Goal: Task Accomplishment & Management: Manage account settings

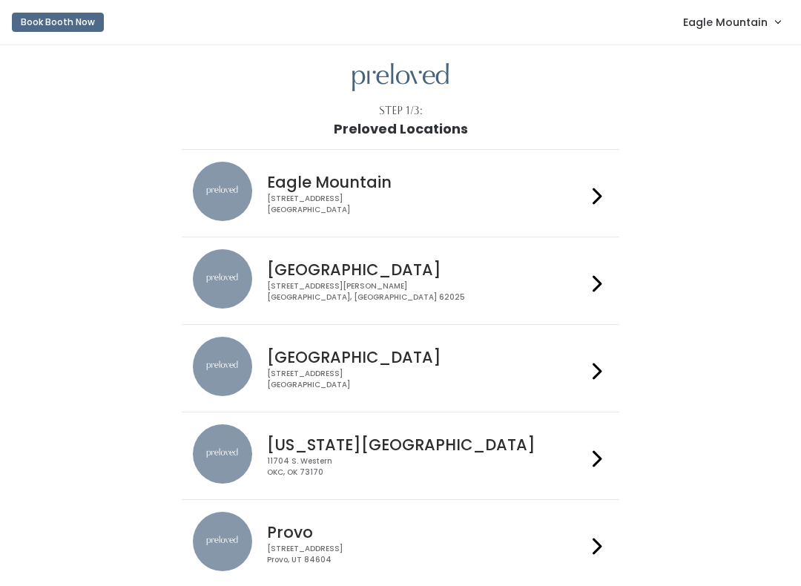
click at [735, 27] on span "Eagle Mountain" at bounding box center [725, 22] width 85 height 16
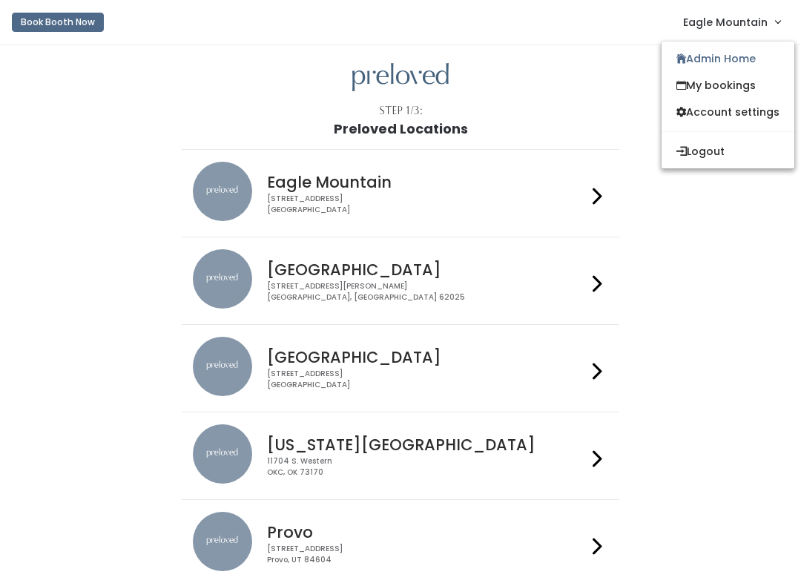
click at [695, 62] on link "Admin Home" at bounding box center [728, 58] width 133 height 27
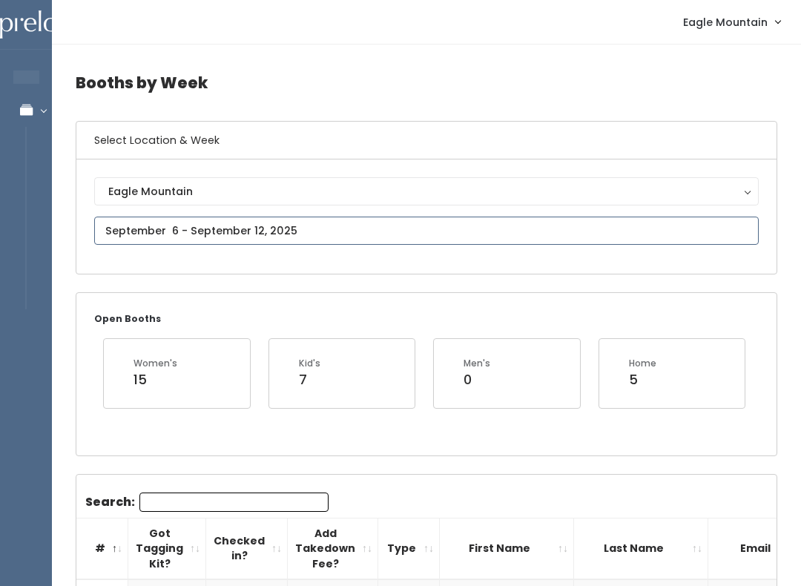
click at [415, 226] on input "text" at bounding box center [426, 231] width 665 height 28
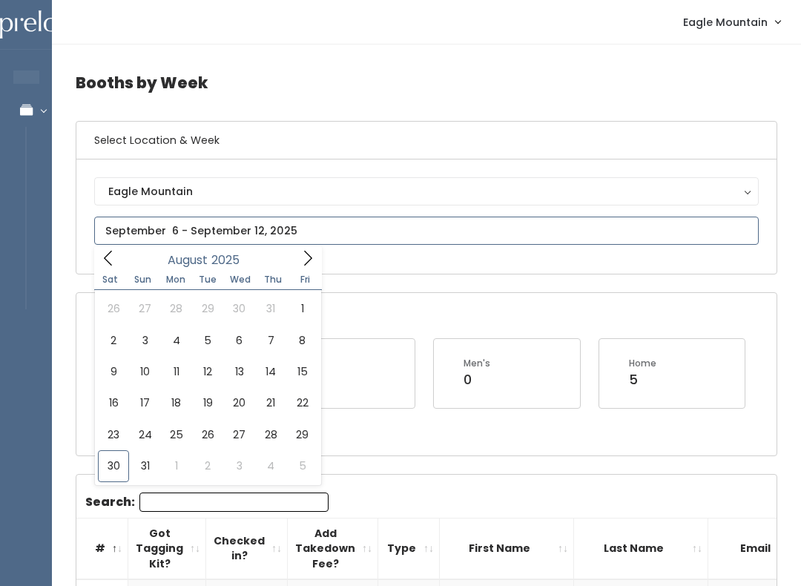
click at [312, 261] on icon at bounding box center [308, 258] width 16 height 16
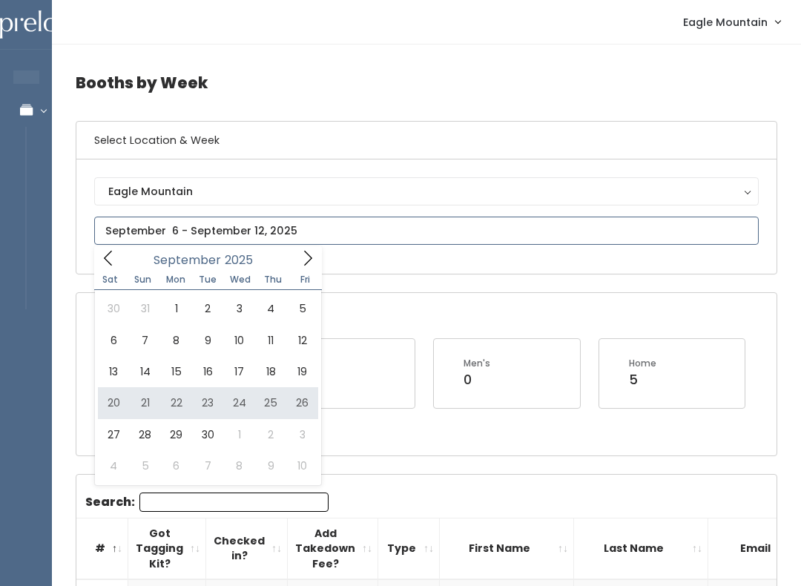
type input "September 20 to September 26"
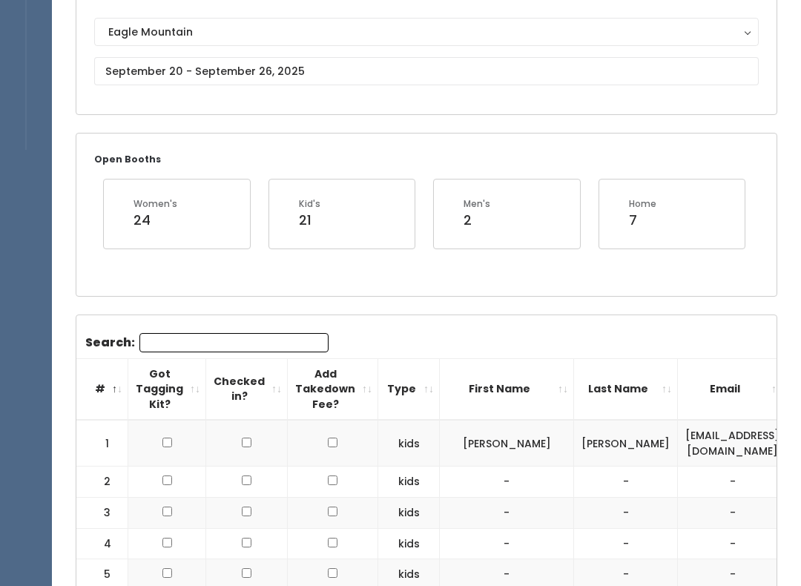
scroll to position [161, 0]
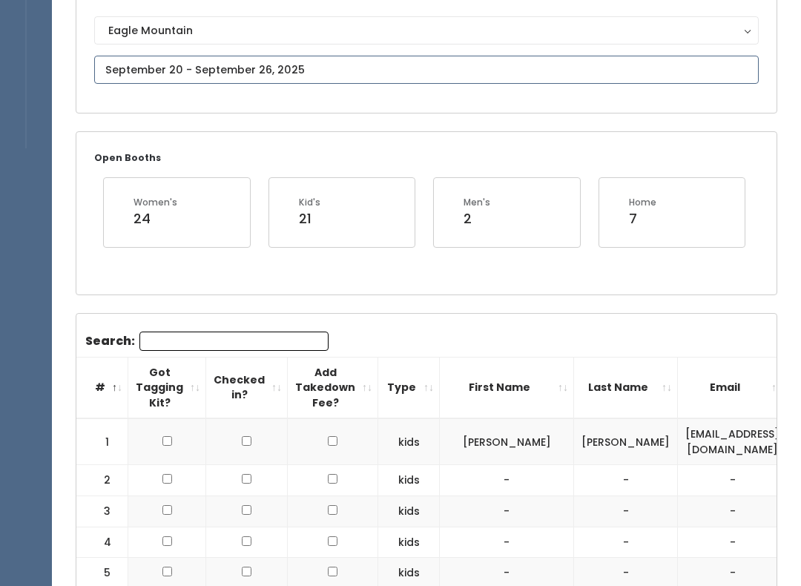
click at [407, 66] on input "text" at bounding box center [426, 70] width 665 height 28
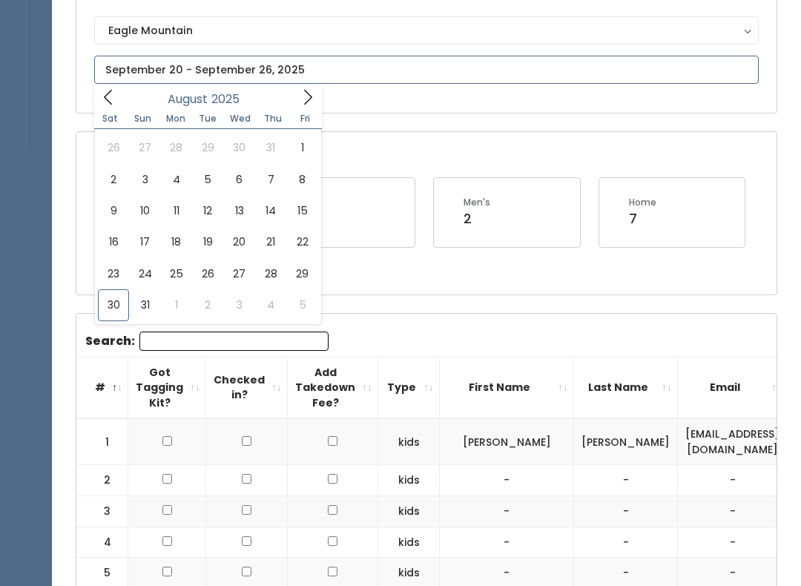
click at [303, 106] on span at bounding box center [308, 96] width 28 height 23
type input "September 13 to September 19"
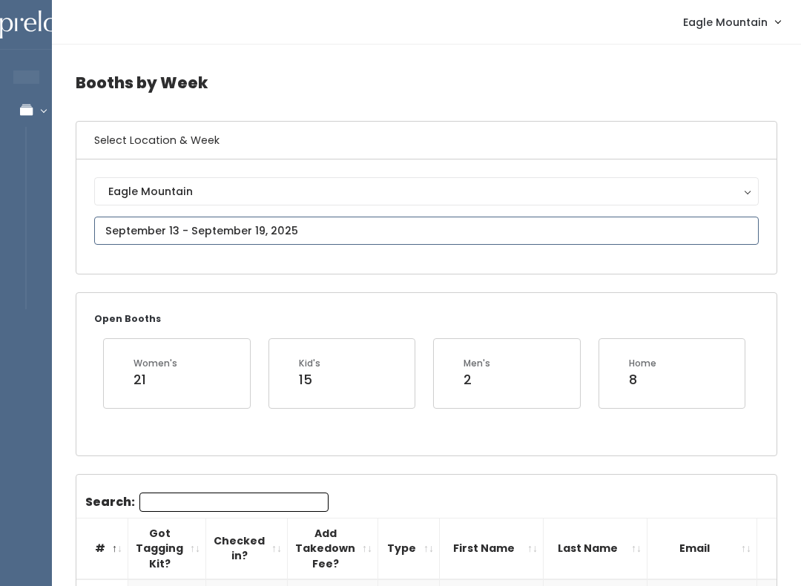
click at [325, 231] on input "text" at bounding box center [426, 231] width 665 height 28
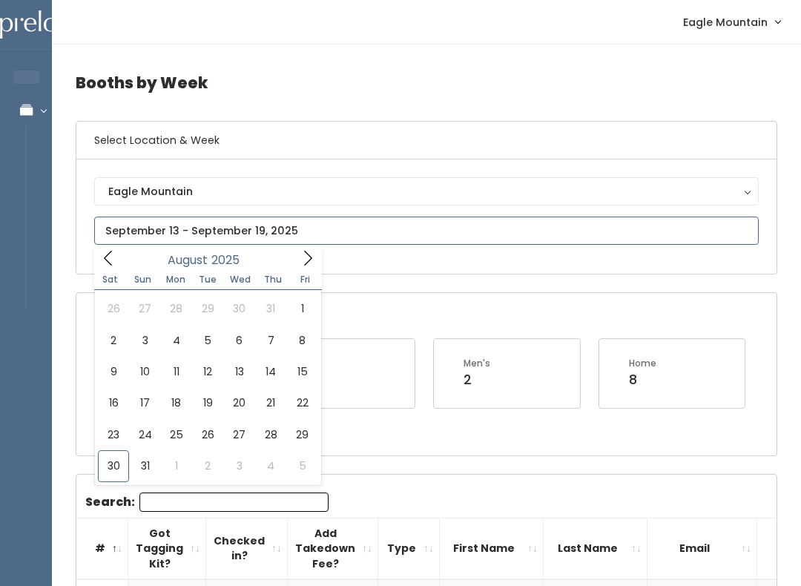
click at [301, 263] on icon at bounding box center [308, 258] width 16 height 16
type input "September 20 to September 26"
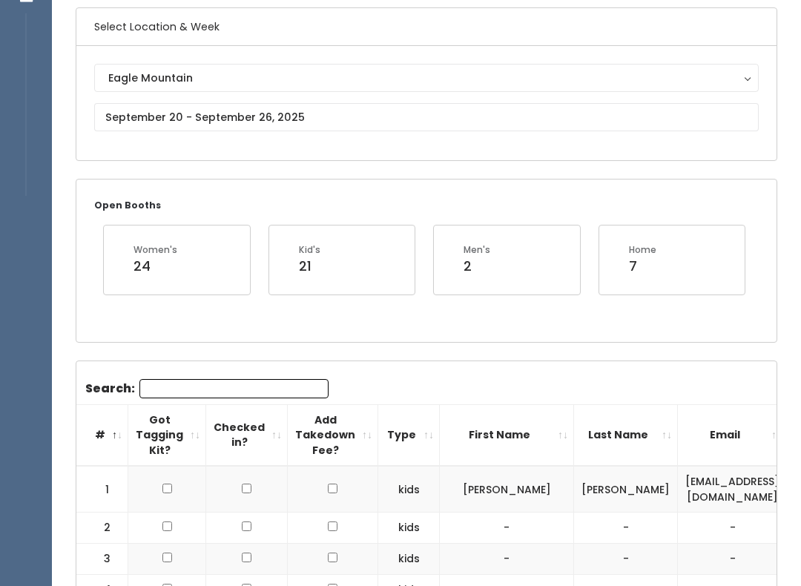
scroll to position [114, 0]
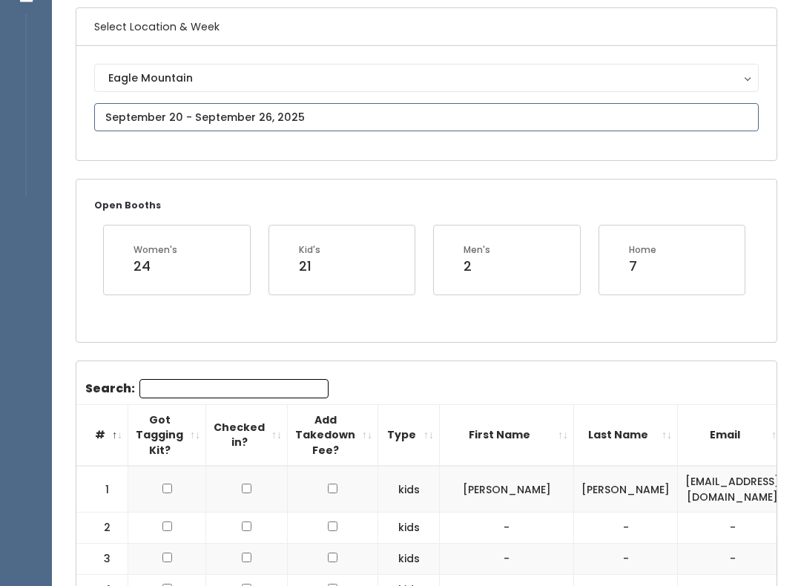
click at [363, 127] on input "text" at bounding box center [426, 117] width 665 height 28
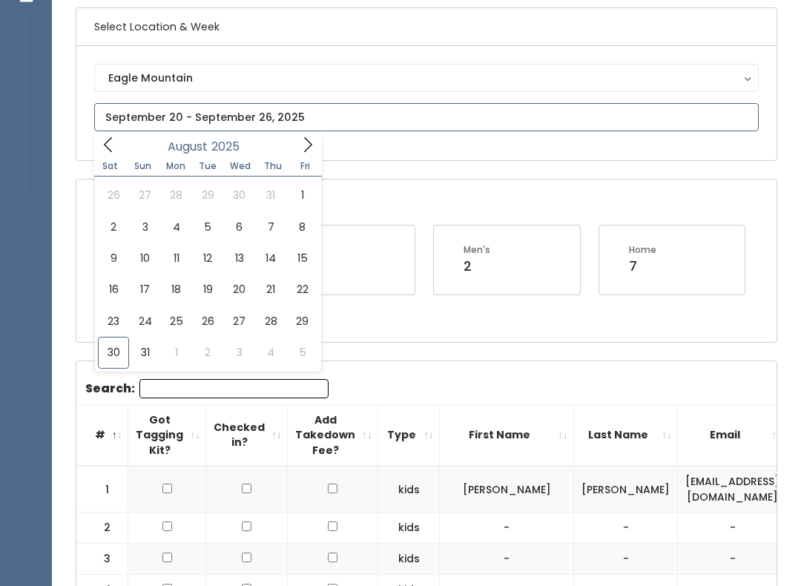
click at [302, 149] on icon at bounding box center [308, 145] width 16 height 16
type input "September 27 to October 3"
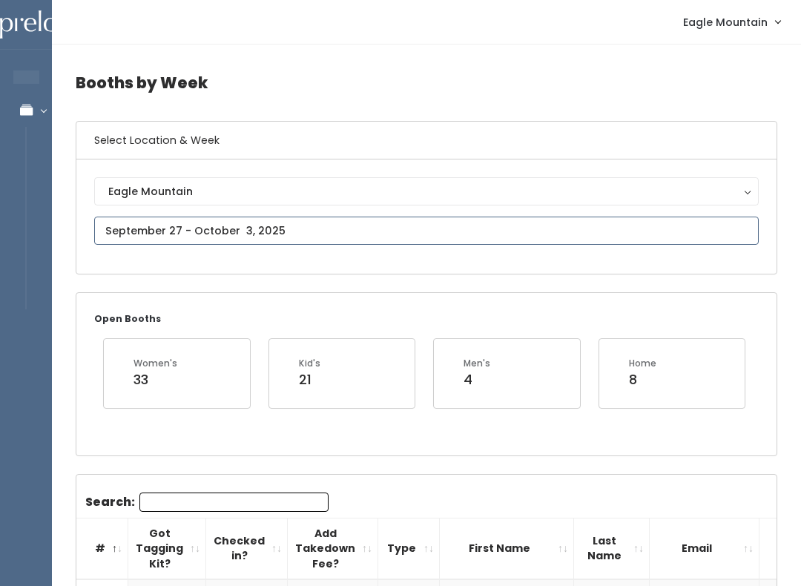
click at [366, 226] on input "text" at bounding box center [426, 231] width 665 height 28
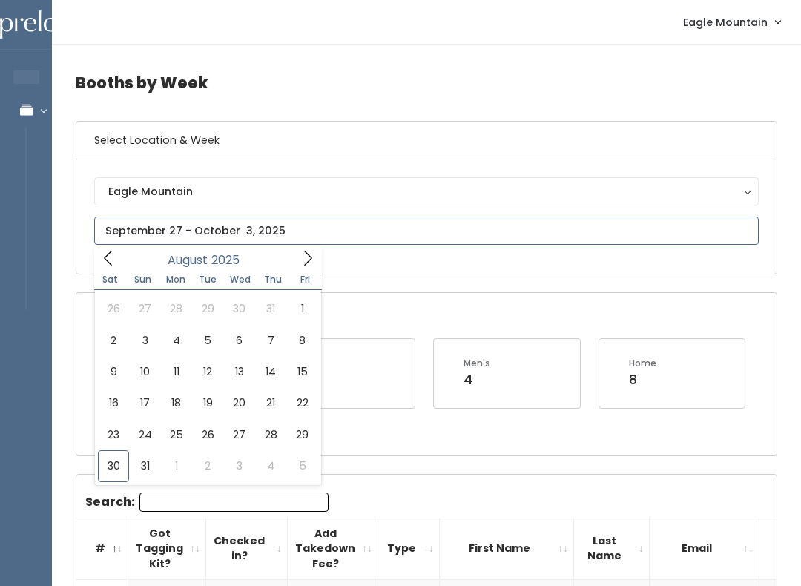
click at [303, 262] on icon at bounding box center [308, 258] width 16 height 16
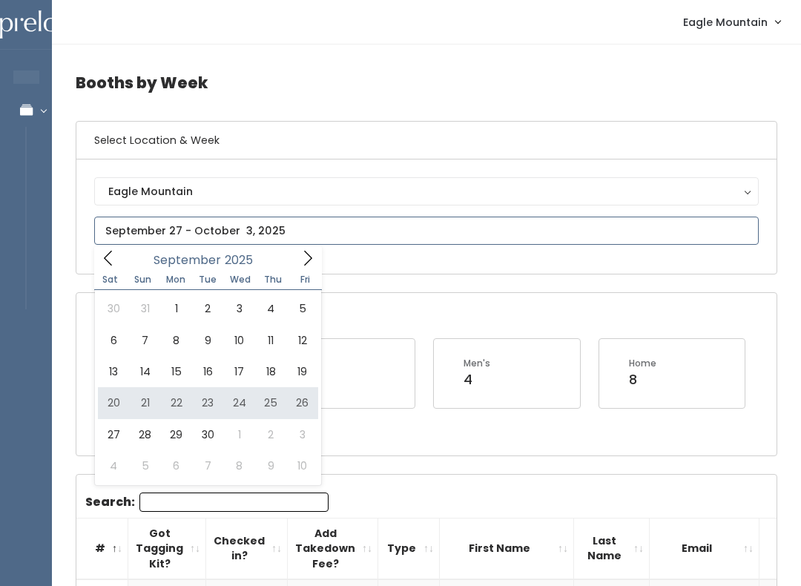
type input "September 20 to September 26"
